Goal: Download file/media

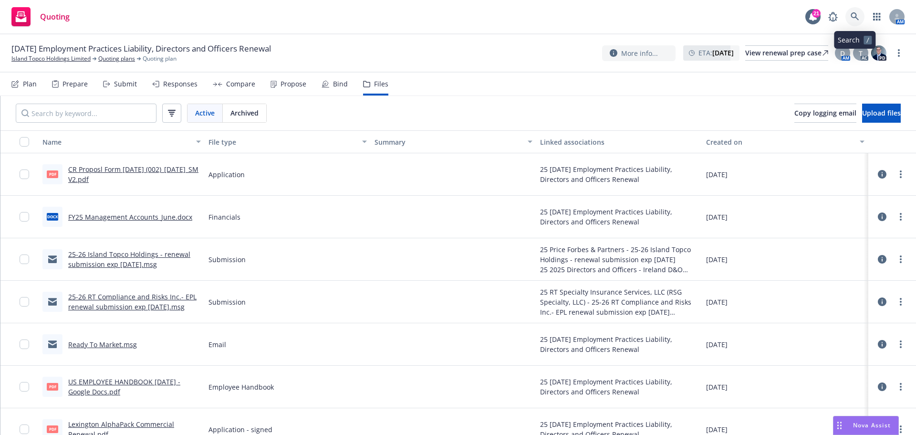
click at [850, 20] on link at bounding box center [854, 16] width 19 height 19
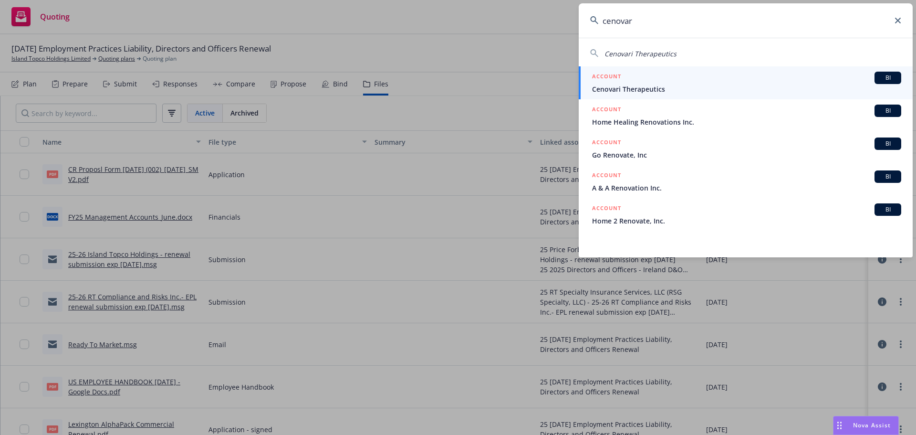
type input "cenovar"
click at [620, 88] on span "Cenovari Therapeutics" at bounding box center [746, 89] width 309 height 10
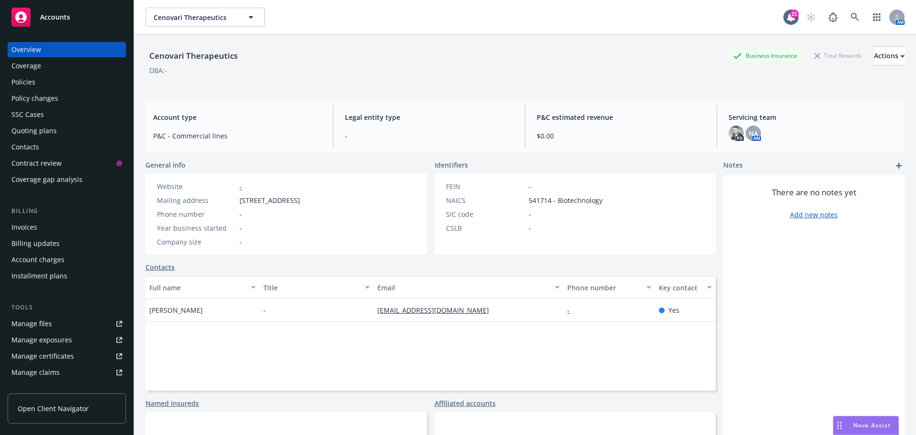
click at [26, 128] on div "Quoting plans" at bounding box center [33, 130] width 45 height 15
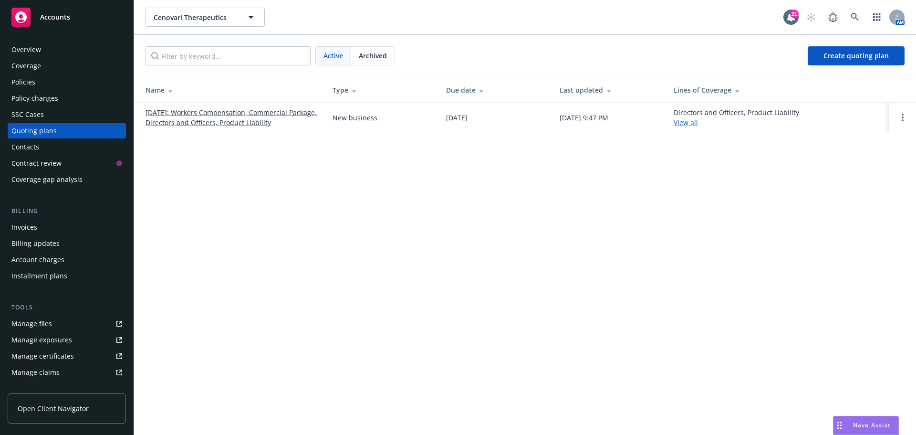
click at [230, 113] on link "09/07/2025: Workers Compensation, Commercial Package, Directors and Officers, P…" at bounding box center [232, 117] width 172 height 20
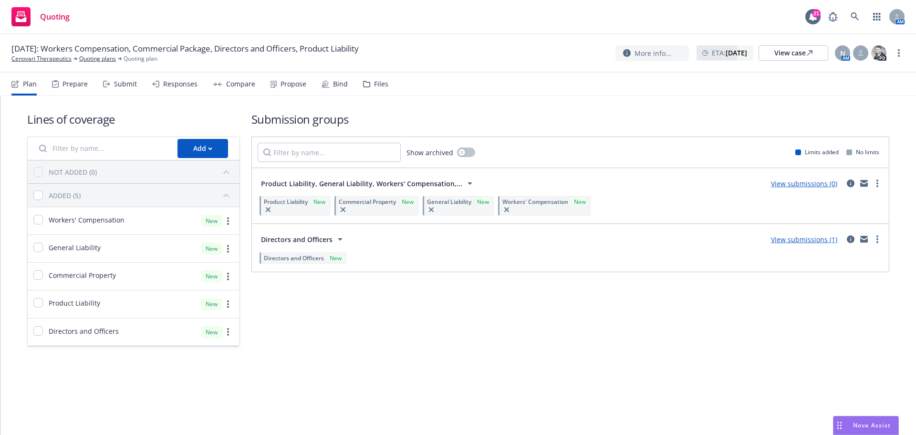
click at [806, 239] on link "View submissions (1)" at bounding box center [804, 239] width 66 height 9
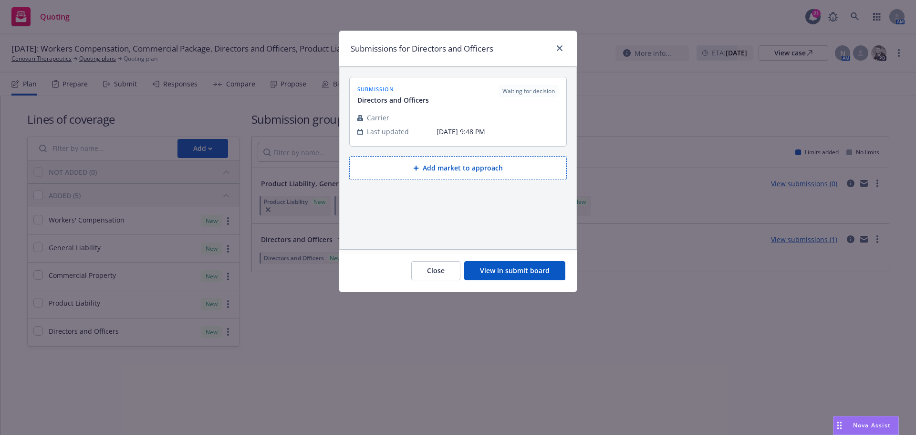
click at [447, 167] on button "Add market to approach" at bounding box center [458, 168] width 218 height 24
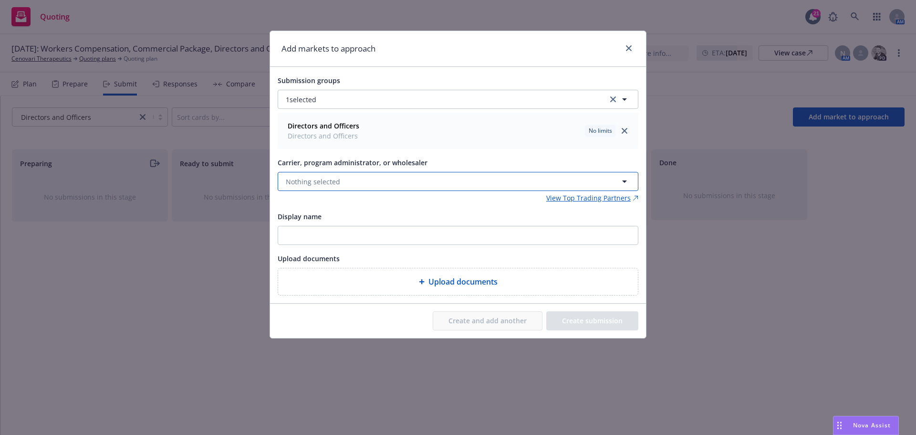
click at [331, 177] on span "Nothing selected" at bounding box center [313, 182] width 54 height 10
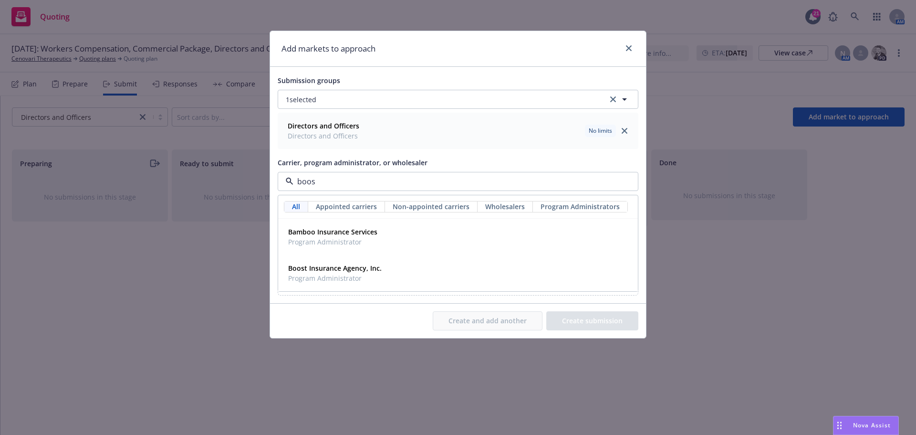
type input "boost"
click at [356, 238] on span "Program Administrator" at bounding box center [335, 242] width 94 height 10
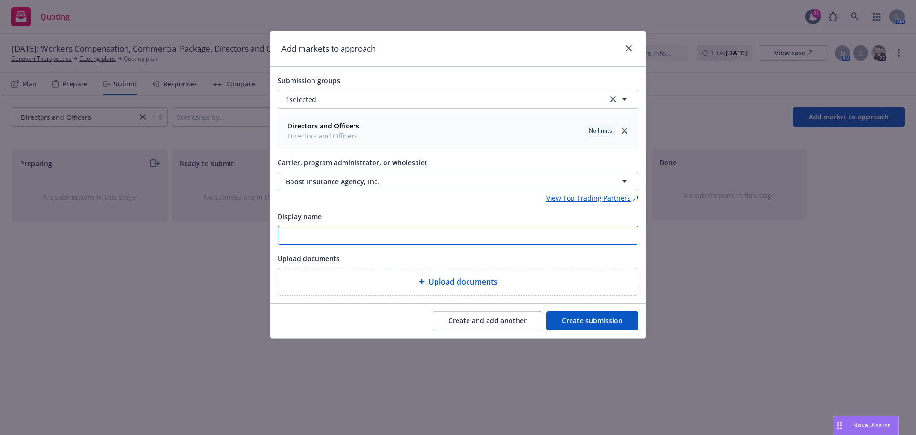
click at [334, 237] on input "Display name" at bounding box center [458, 235] width 360 height 18
click at [331, 233] on input "Display name" at bounding box center [458, 235] width 360 height 18
paste input "Cenovari Therapeutics - NEW D&O submission (quotes at your earliest opportunity)"
type input "25-26 Boost Cenovari Therapeutics - NEW D&O submission (quotes at your earliest…"
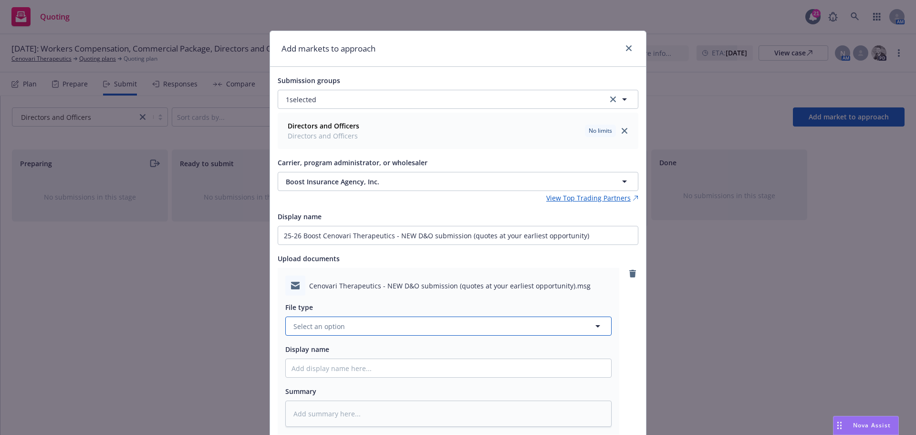
click at [352, 331] on button "Select an option" at bounding box center [448, 325] width 326 height 19
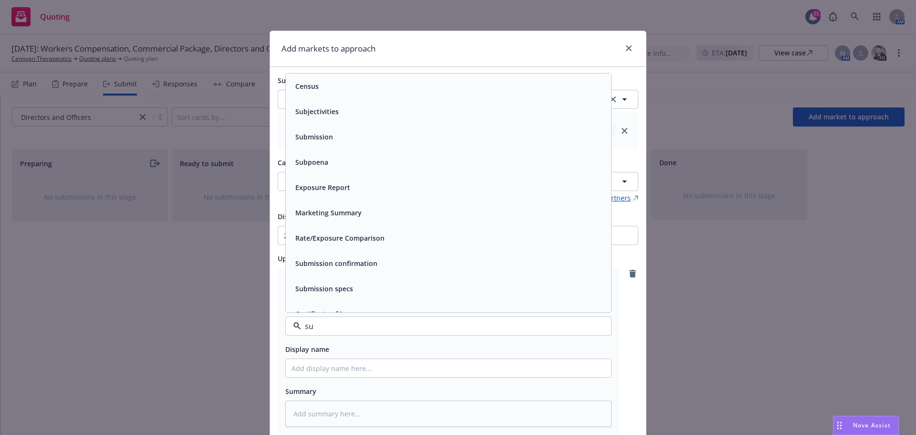
type input "sub"
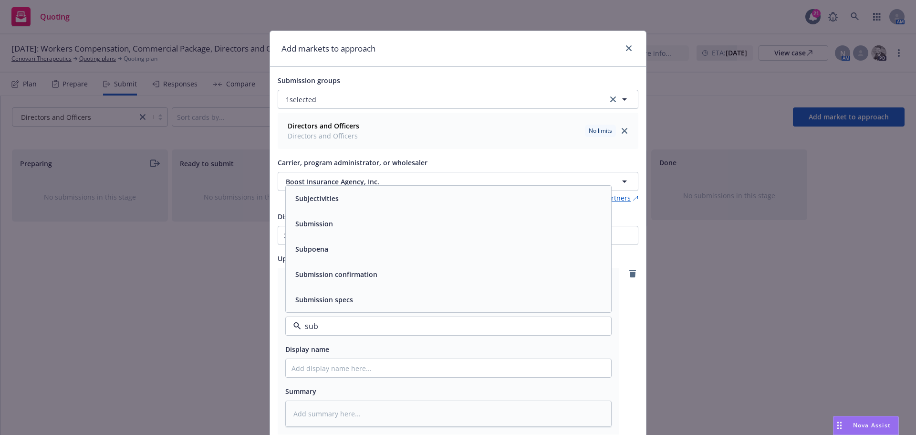
click at [341, 227] on div "Submission" at bounding box center [448, 224] width 314 height 14
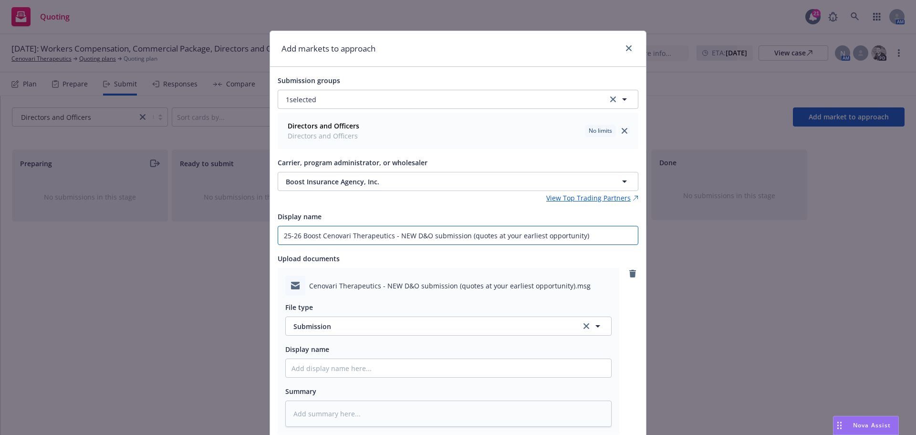
drag, startPoint x: 598, startPoint y: 235, endPoint x: 255, endPoint y: 253, distance: 343.0
click at [253, 253] on div "Add markets to approach Submission groups 1 selected Directors and Officers Dir…" at bounding box center [458, 217] width 916 height 435
click at [320, 368] on input "Display name" at bounding box center [448, 368] width 325 height 18
paste input "25-26 Boost Cenovari Therapeutics - NEW D&O submission (quotes at your earliest…"
type textarea "x"
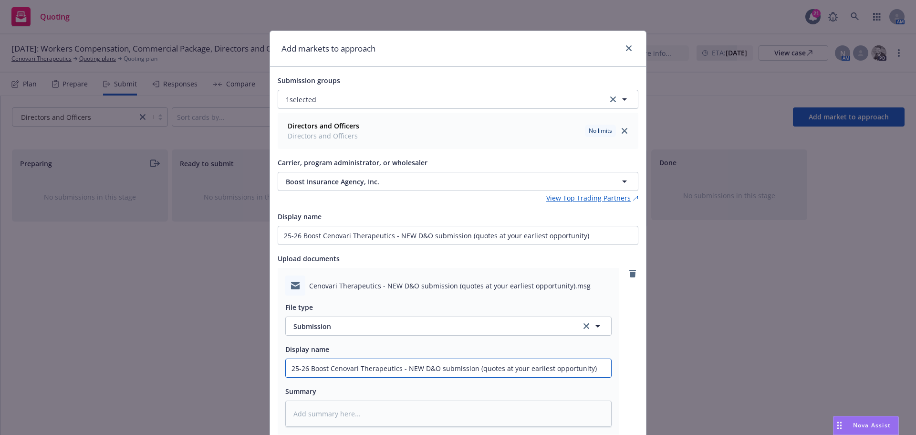
scroll to position [106, 0]
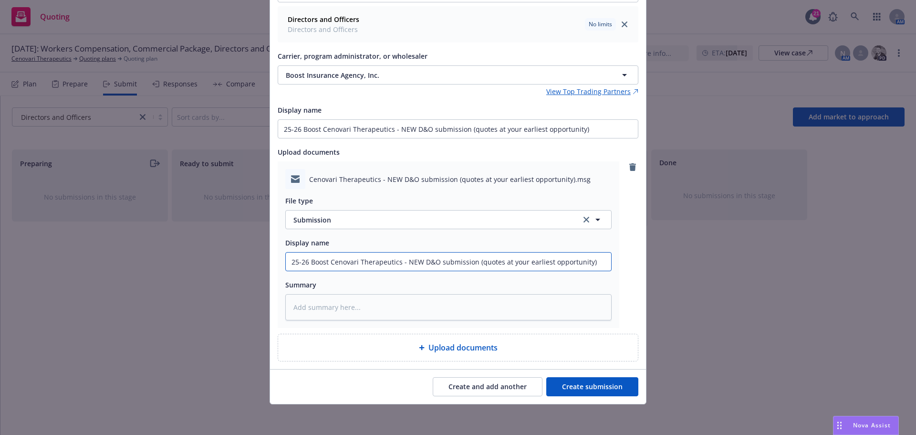
type input "25-26 Boost Cenovari Therapeutics - NEW D&O submission (quotes at your earliest…"
click at [594, 393] on button "Create submission" at bounding box center [592, 386] width 92 height 19
type textarea "x"
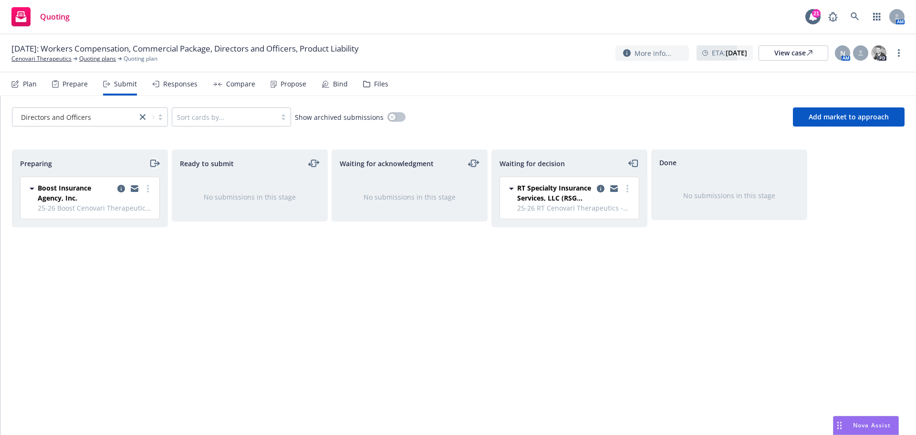
click at [155, 165] on icon "moveRight" at bounding box center [154, 162] width 11 height 11
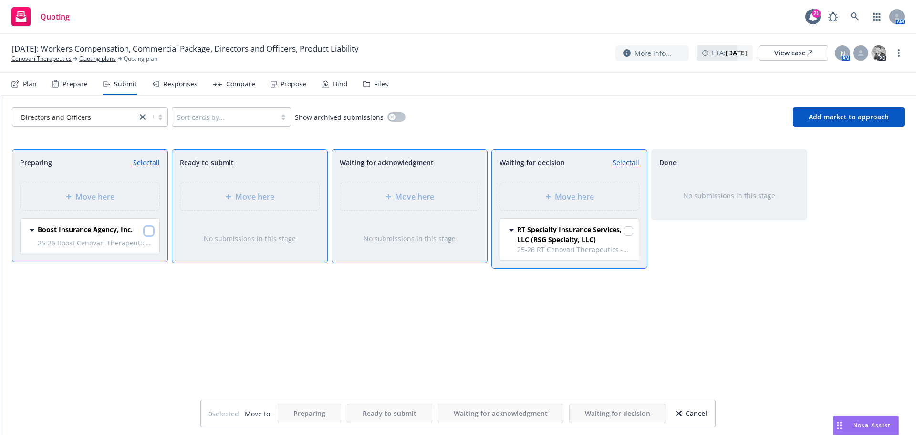
click at [148, 234] on input "checkbox" at bounding box center [149, 231] width 10 height 10
checkbox input "true"
click at [572, 200] on span "Move here" at bounding box center [574, 196] width 39 height 11
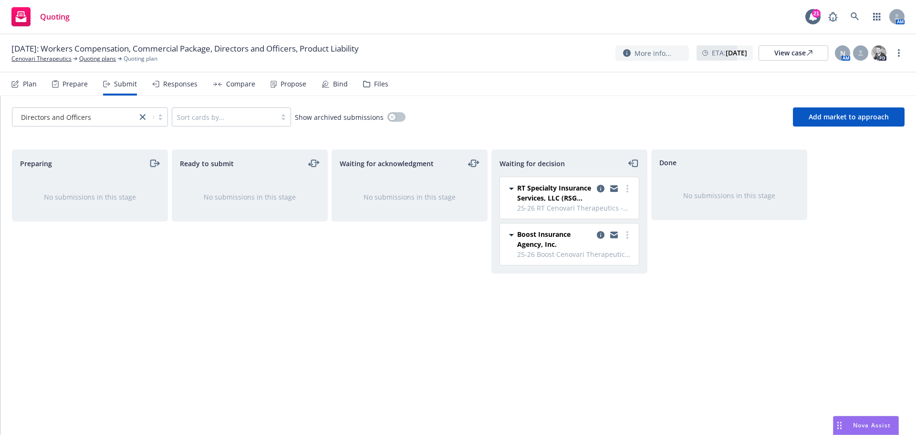
click at [383, 84] on div "Files" at bounding box center [381, 84] width 14 height 8
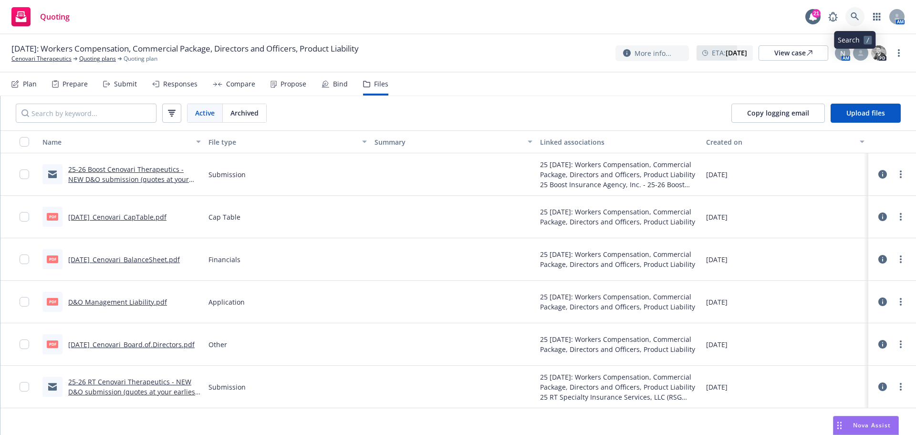
click at [858, 19] on icon at bounding box center [855, 16] width 9 height 9
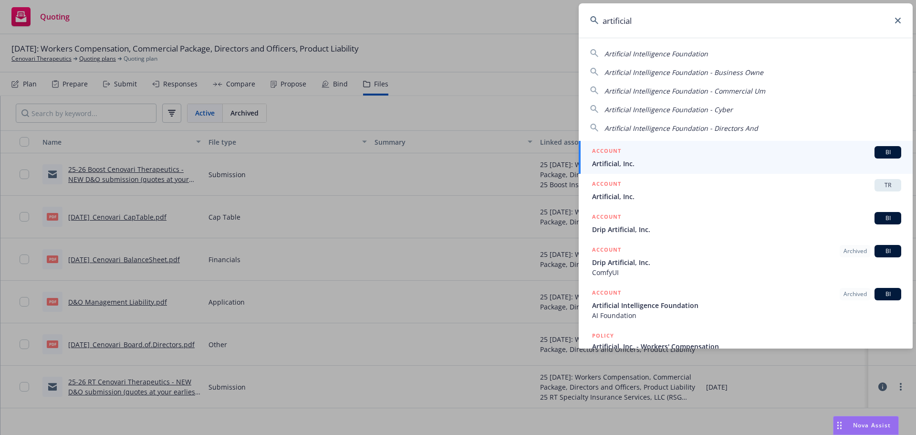
type input "artificial"
click at [613, 163] on span "Artificial, Inc." at bounding box center [746, 163] width 309 height 10
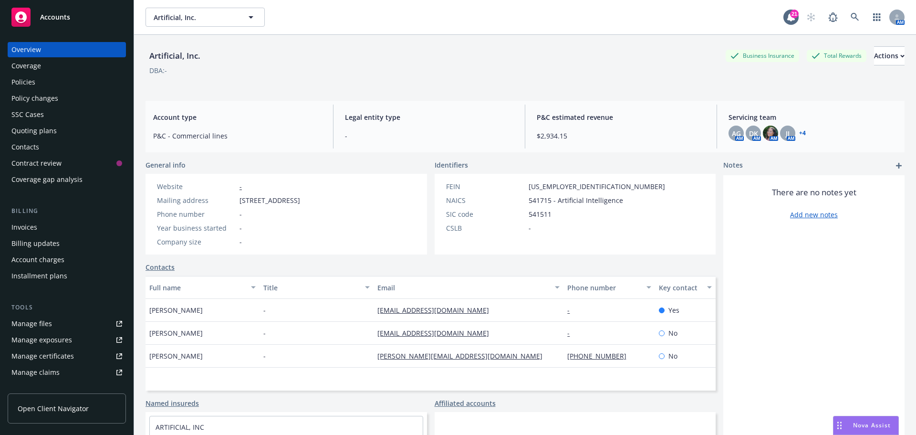
click at [40, 87] on div "Policies" at bounding box center [66, 81] width 111 height 15
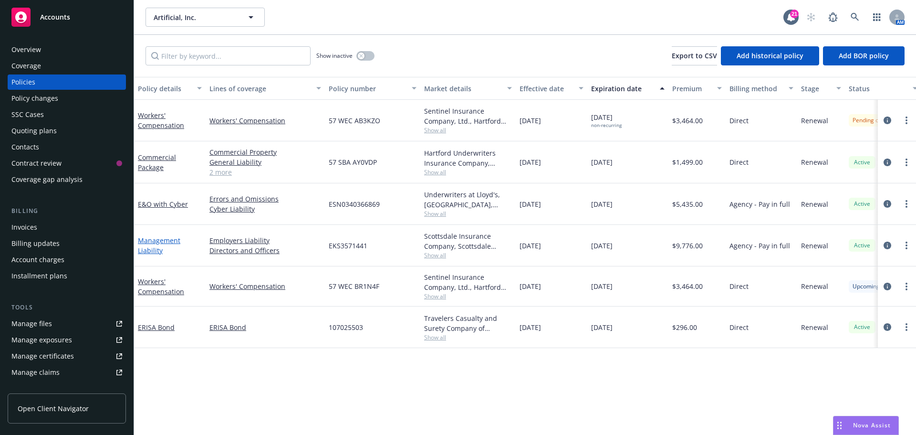
click at [167, 239] on link "Management Liability" at bounding box center [159, 245] width 42 height 19
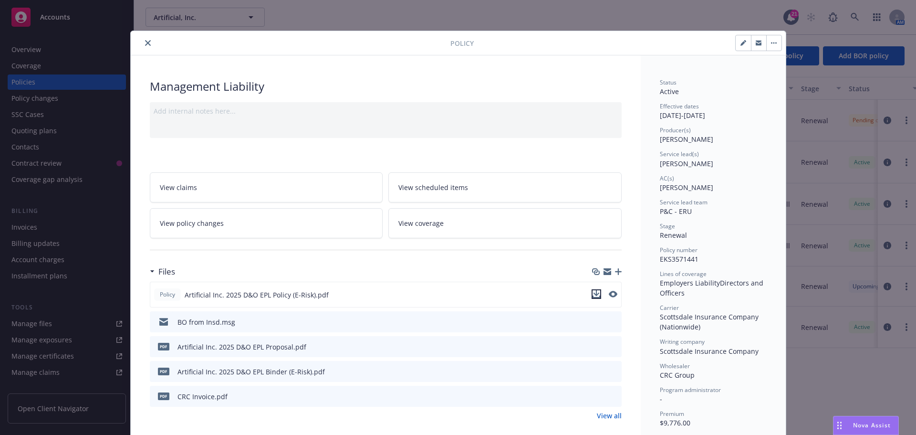
click at [594, 294] on icon "download file" at bounding box center [597, 294] width 8 height 8
